Goal: Check status: Check status

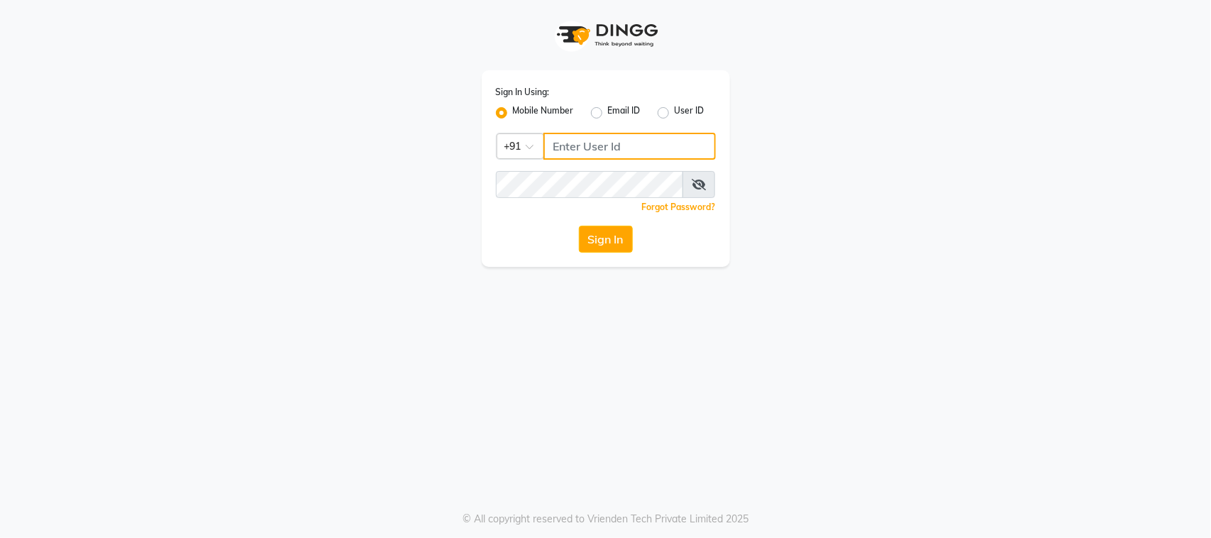
click at [657, 150] on input "Username" at bounding box center [630, 146] width 172 height 27
type input "9988992029"
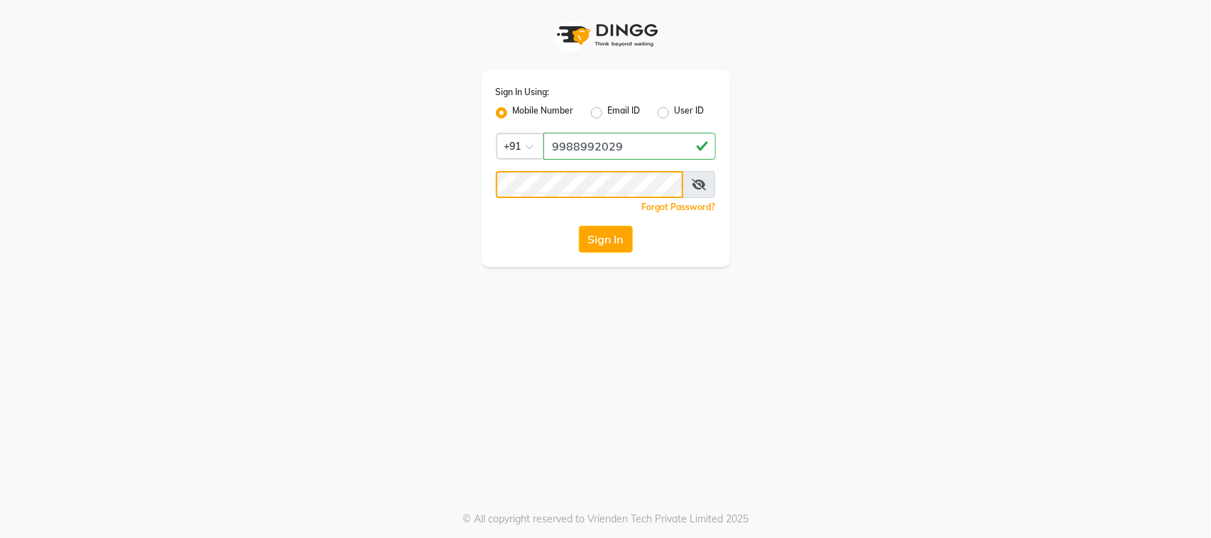
click at [579, 226] on button "Sign In" at bounding box center [606, 239] width 54 height 27
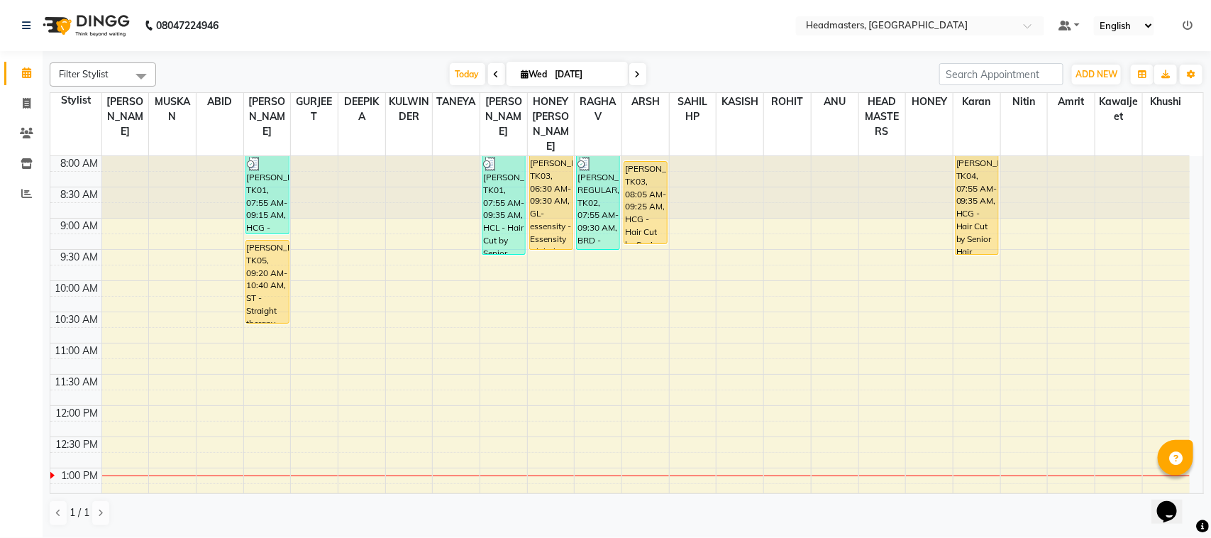
click at [495, 75] on icon at bounding box center [497, 74] width 6 height 9
type input "02-09-2025"
